Goal: Information Seeking & Learning: Learn about a topic

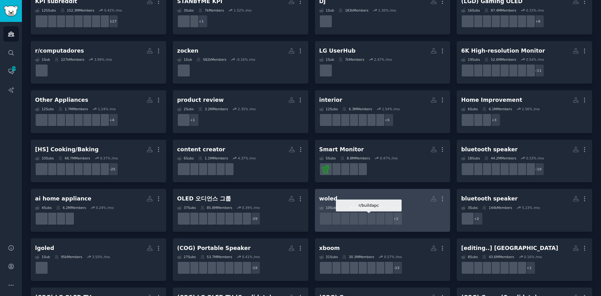
scroll to position [250, 0]
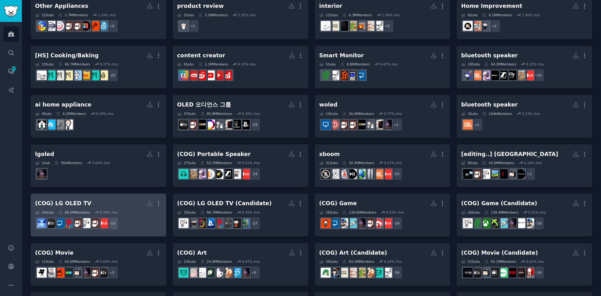
click at [120, 207] on h2 "(COG) LG OLED TV More" at bounding box center [98, 203] width 127 height 11
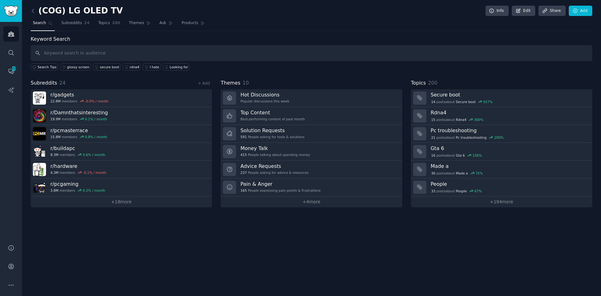
click at [82, 51] on input "text" at bounding box center [311, 53] width 561 height 16
type input "samsung S95F"
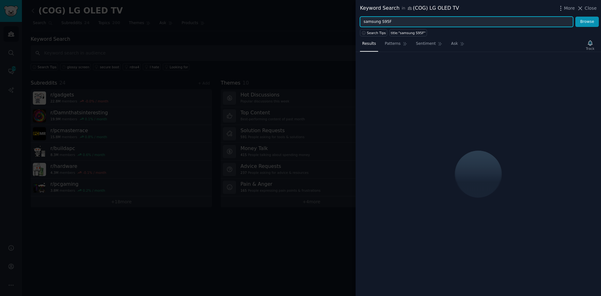
click at [249, 20] on input "samsung S95F" at bounding box center [466, 22] width 213 height 11
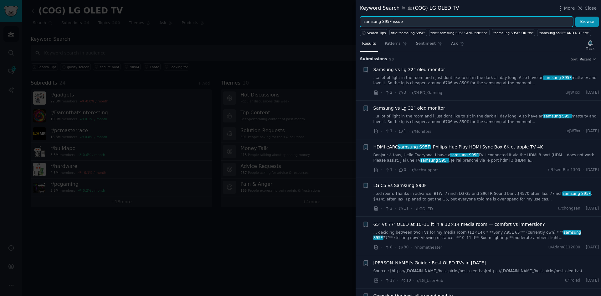
click at [249, 17] on button "Browse" at bounding box center [586, 22] width 23 height 11
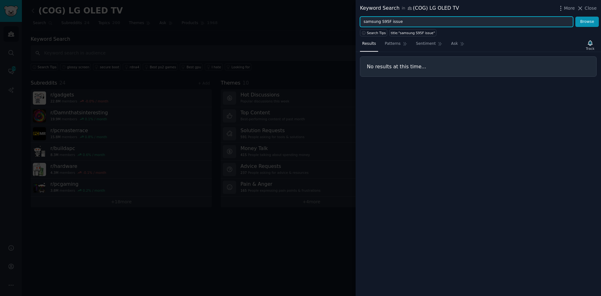
drag, startPoint x: 387, startPoint y: 21, endPoint x: 401, endPoint y: 20, distance: 14.1
click at [249, 20] on input "samsung S95F issue" at bounding box center [466, 22] width 213 height 11
click at [249, 17] on button "Browse" at bounding box center [586, 22] width 23 height 11
drag, startPoint x: 381, startPoint y: 22, endPoint x: 233, endPoint y: 17, distance: 148.0
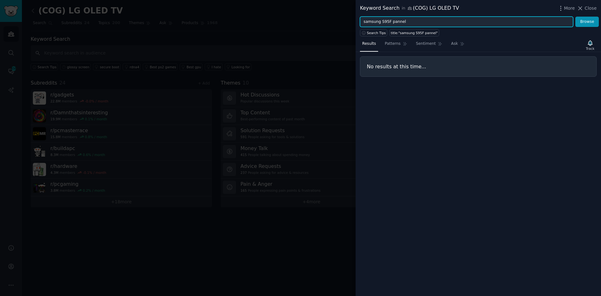
click at [233, 17] on div "Keyword Search in (COG) LG OLED TV More Close samsung S95F pannel Browse Search…" at bounding box center [300, 148] width 601 height 296
click at [249, 17] on button "Browse" at bounding box center [586, 22] width 23 height 11
click at [249, 23] on input "'S95F pannel" at bounding box center [466, 22] width 213 height 11
type input "S95F pannel"
click at [249, 17] on button "Browse" at bounding box center [586, 22] width 23 height 11
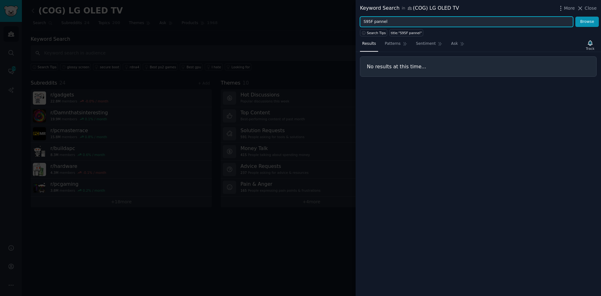
drag, startPoint x: 401, startPoint y: 19, endPoint x: 264, endPoint y: -7, distance: 139.7
click at [249, 0] on html "Audiences Search Conversations 456 AI Reports Help Account More (COG) LG OLED T…" at bounding box center [300, 148] width 601 height 296
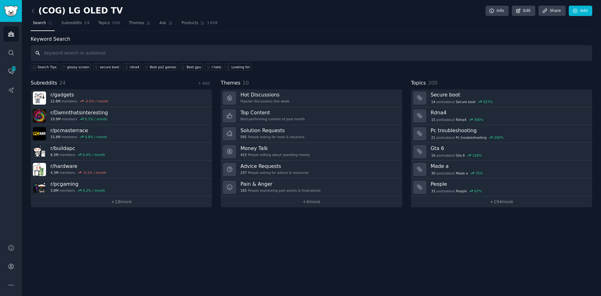
click at [74, 53] on input "text" at bounding box center [311, 53] width 561 height 16
type input "samsung S95F"
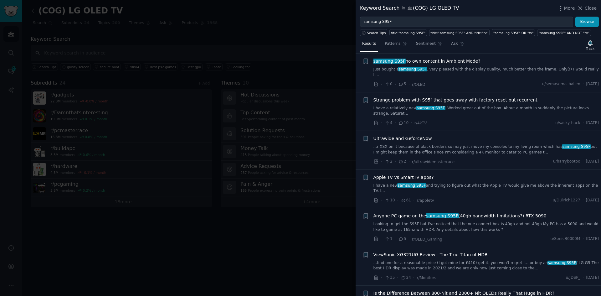
scroll to position [1283, 0]
